Goal: Transaction & Acquisition: Purchase product/service

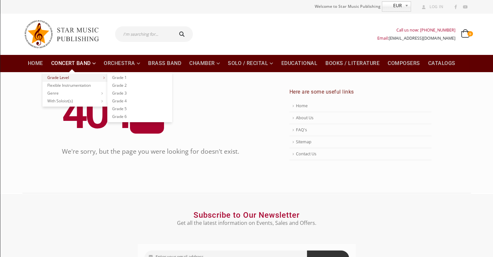
click at [87, 77] on link "Grade Level" at bounding box center [75, 78] width 65 height 8
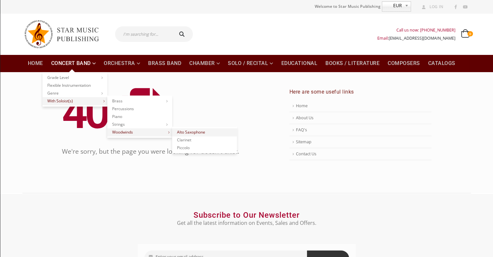
click at [189, 130] on link "Alto Saxophone" at bounding box center [204, 132] width 65 height 8
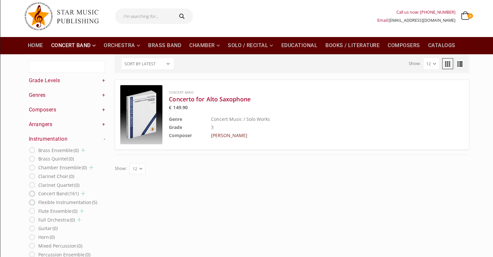
scroll to position [18, 0]
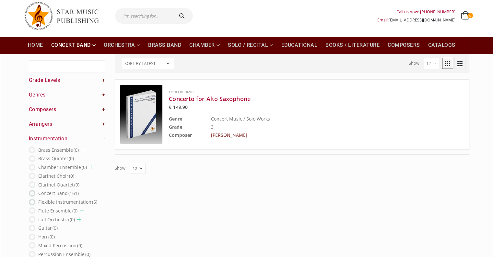
click at [144, 118] on img at bounding box center [141, 114] width 42 height 59
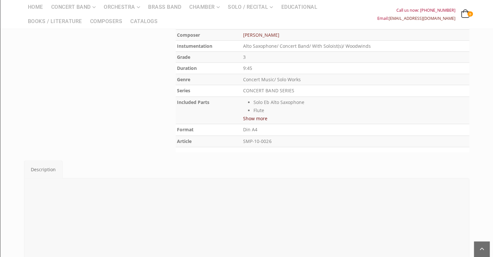
scroll to position [237, 0]
click at [248, 112] on button "Show more" at bounding box center [255, 116] width 24 height 8
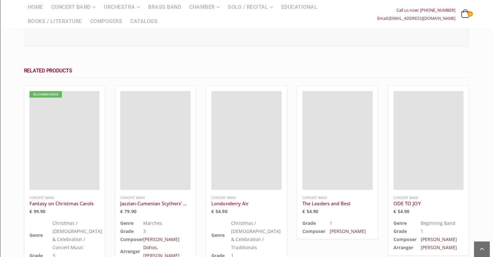
scroll to position [721, 0]
